Goal: Task Accomplishment & Management: Manage account settings

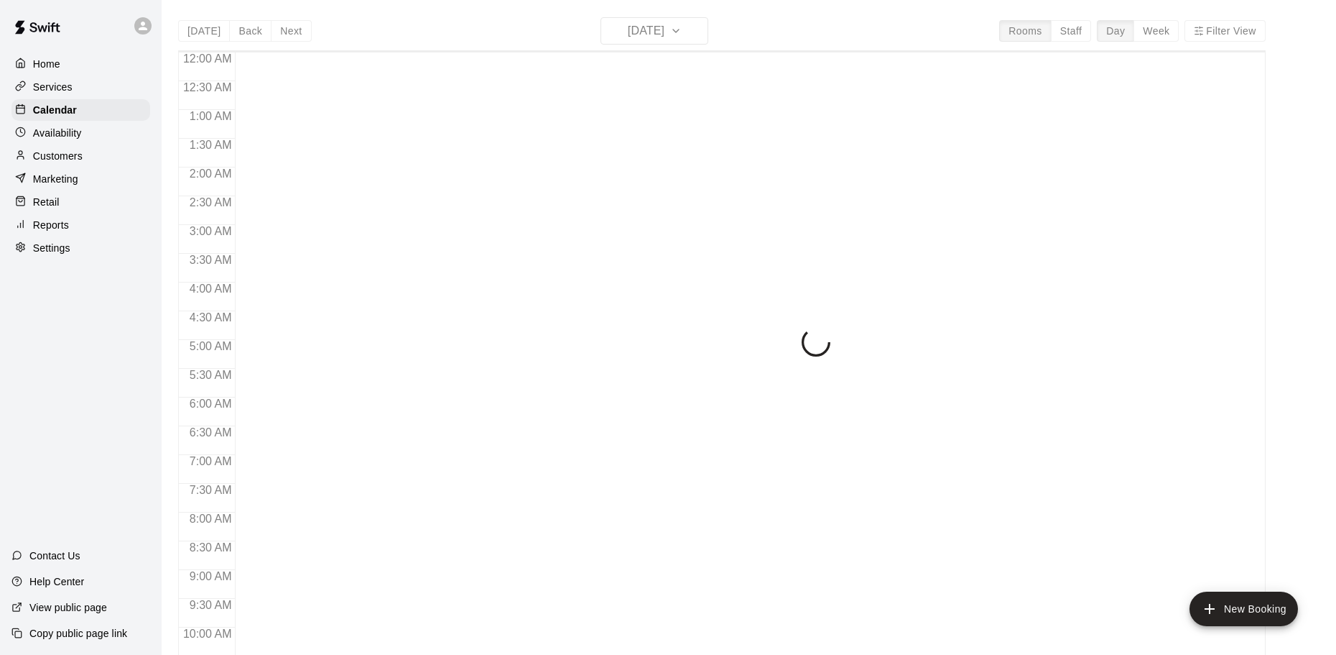
scroll to position [570, 0]
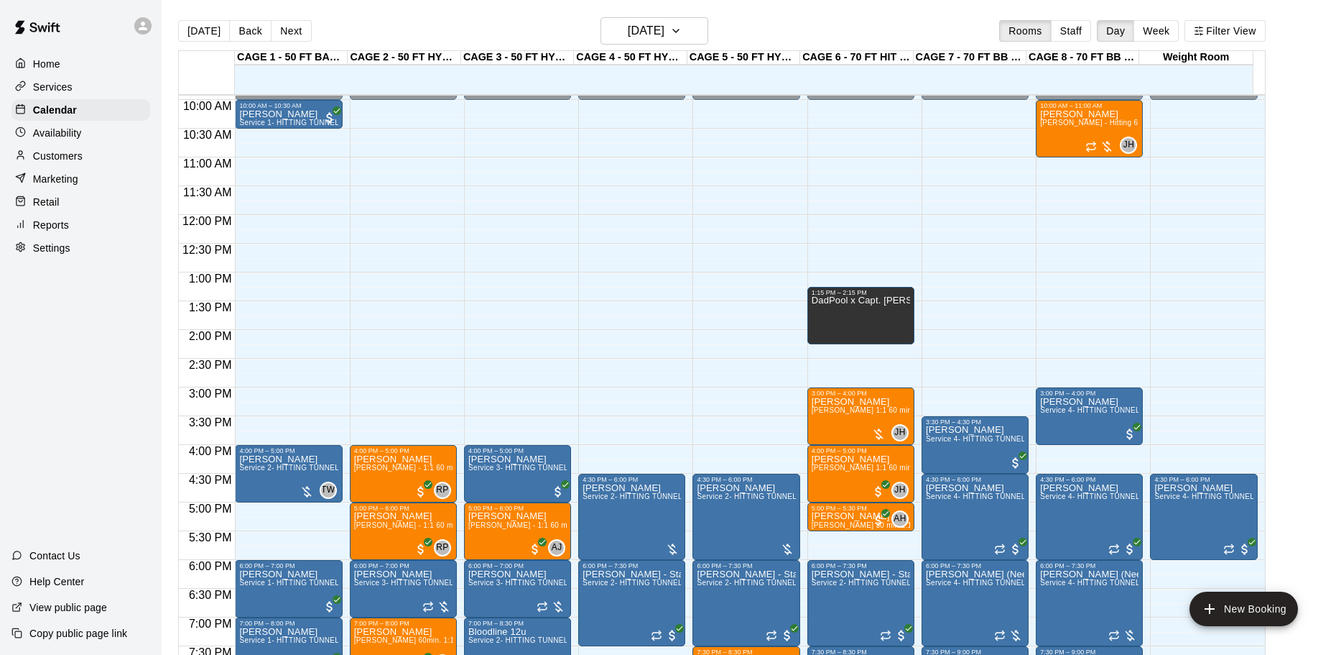
click at [1302, 135] on main "[DATE] Back [DATE][DATE] Rooms Staff Day Week Filter View CAGE 1 - 50 FT BASEBA…" at bounding box center [748, 344] width 1163 height 655
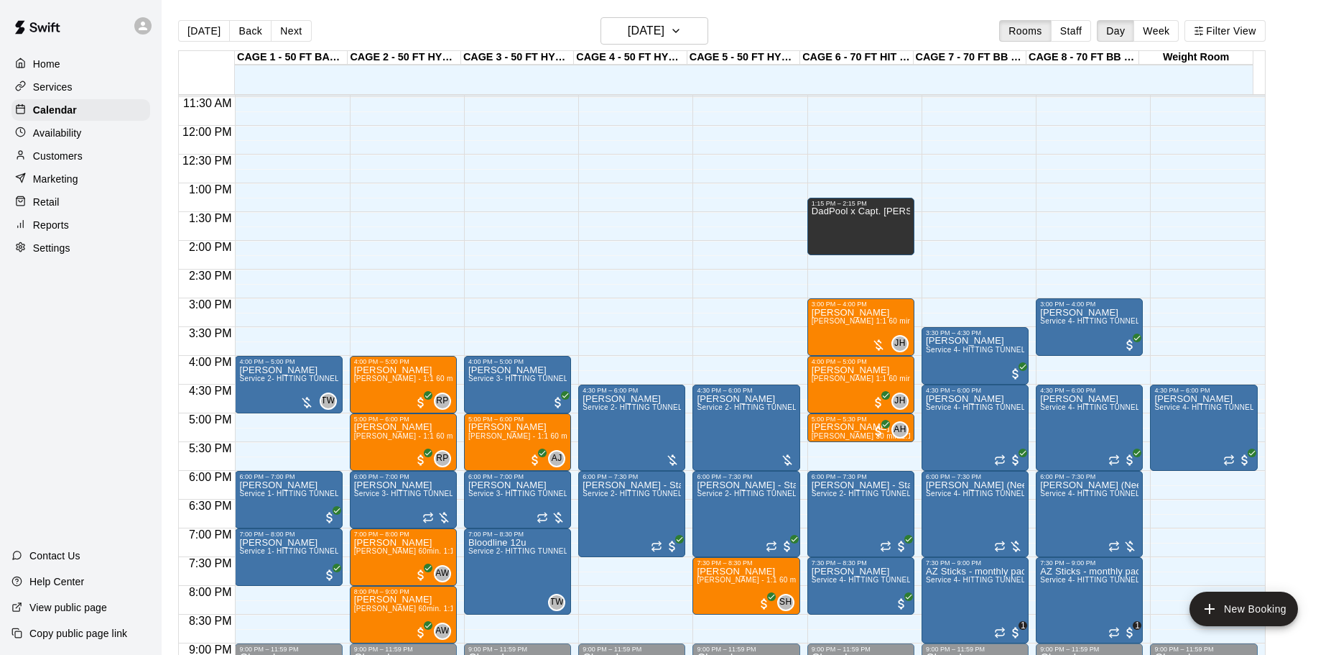
scroll to position [662, 0]
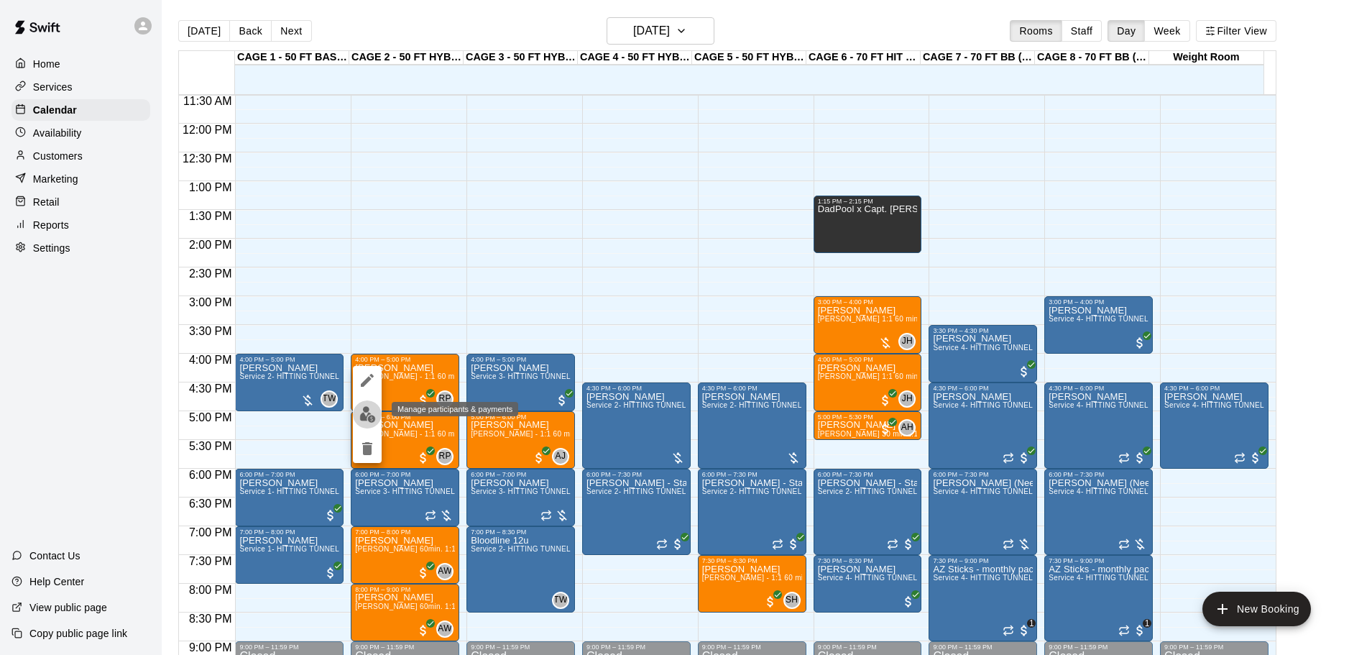
click at [364, 408] on img "edit" at bounding box center [367, 414] width 17 height 17
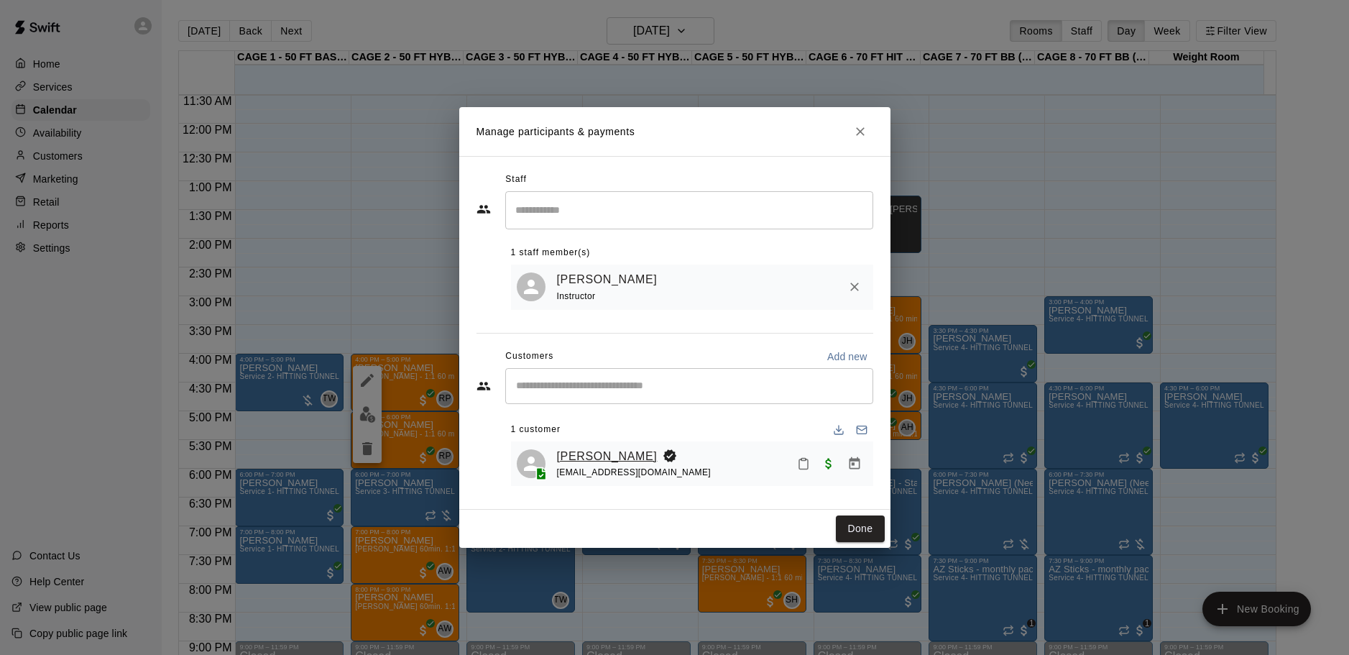
click at [591, 454] on link "[PERSON_NAME]" at bounding box center [607, 456] width 101 height 19
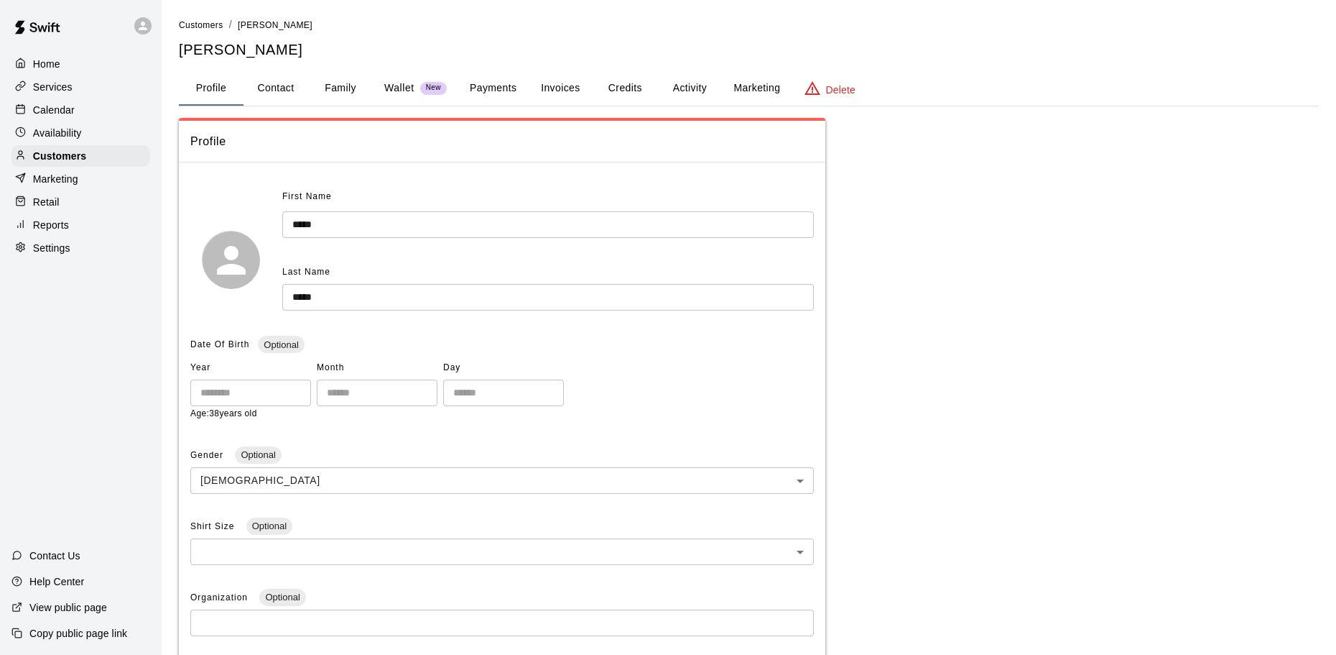
click at [290, 81] on button "Contact" at bounding box center [276, 88] width 65 height 34
select select "**"
